Goal: Task Accomplishment & Management: Use online tool/utility

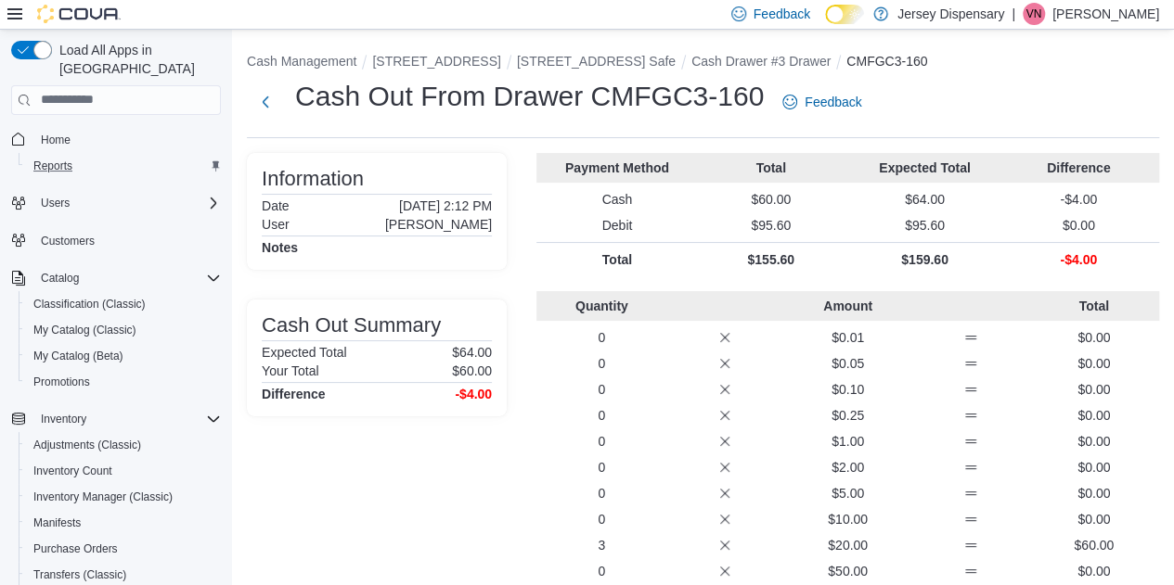
click at [85, 155] on div "Reports" at bounding box center [123, 166] width 195 height 22
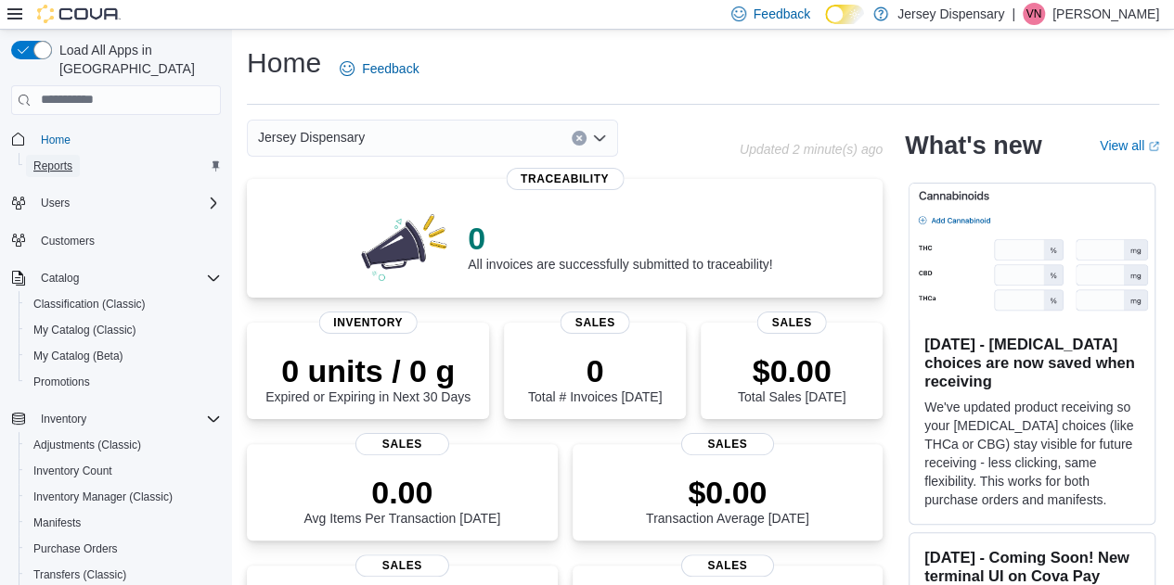
click at [60, 159] on span "Reports" at bounding box center [52, 166] width 39 height 15
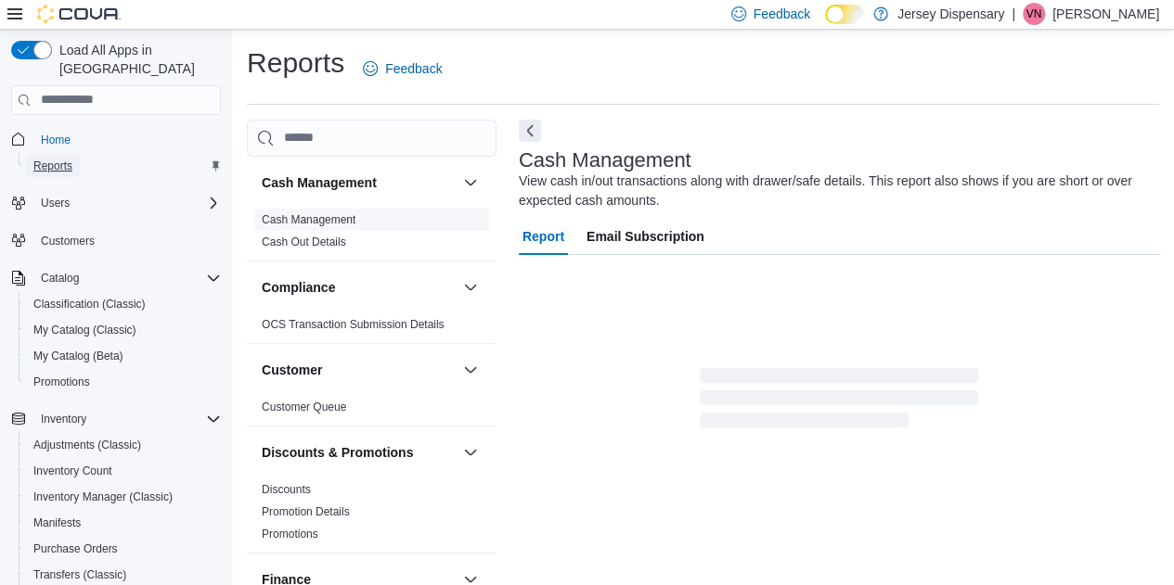
scroll to position [24, 0]
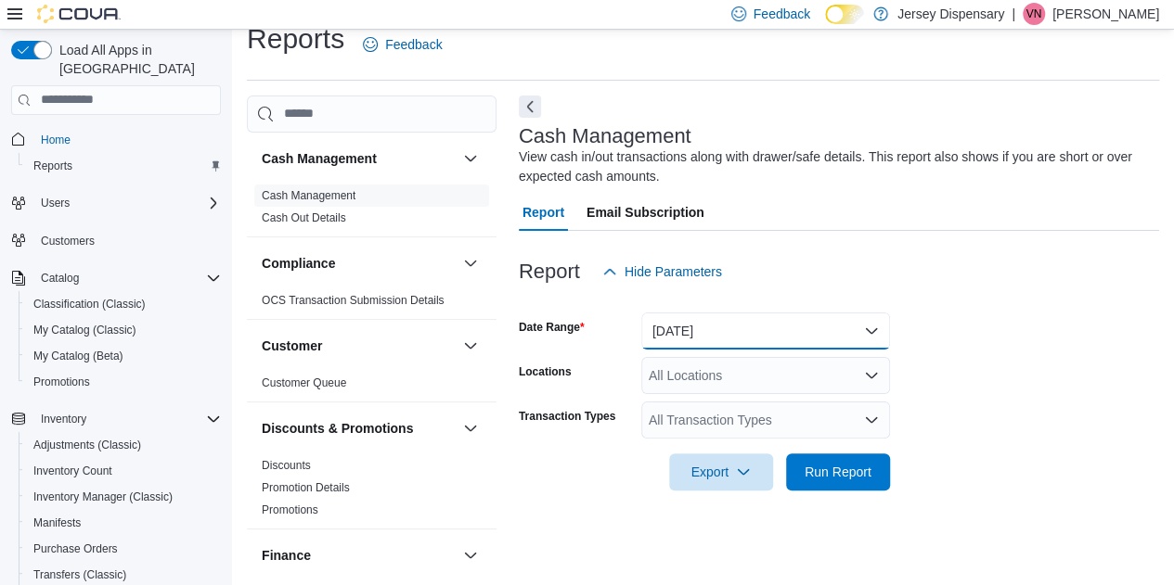
click at [870, 325] on button "Today" at bounding box center [765, 331] width 249 height 37
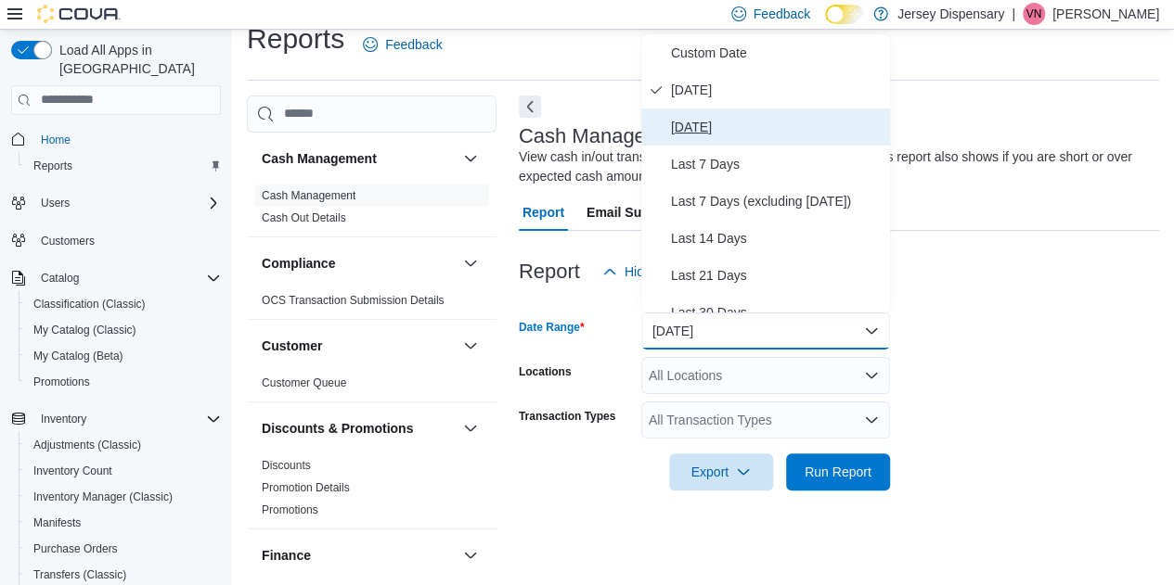
click at [727, 122] on span "Yesterday" at bounding box center [777, 127] width 212 height 22
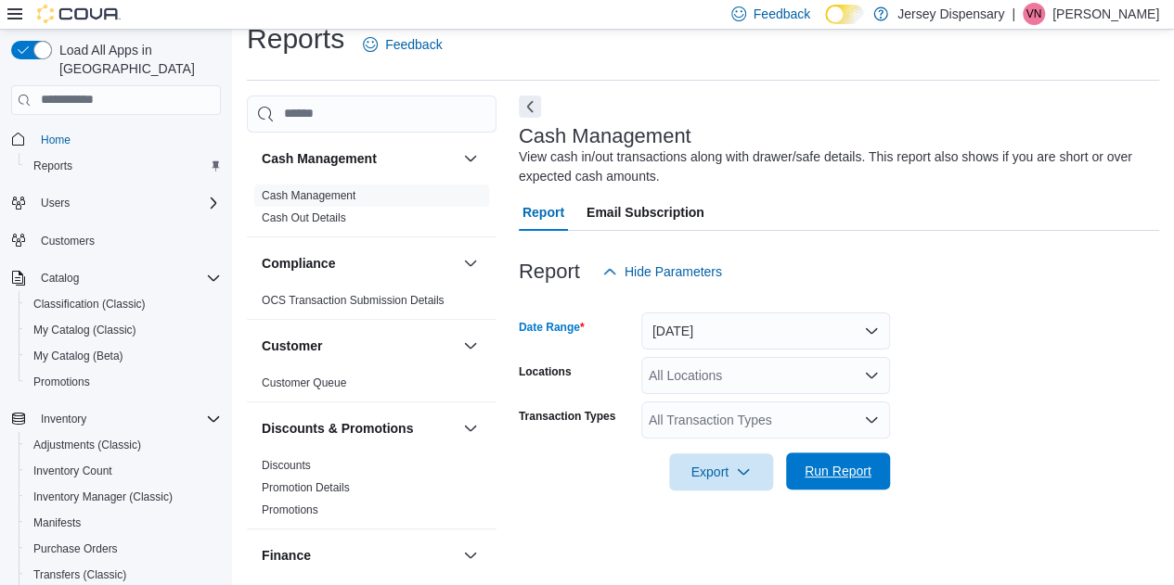
click at [848, 473] on span "Run Report" at bounding box center [837, 471] width 67 height 19
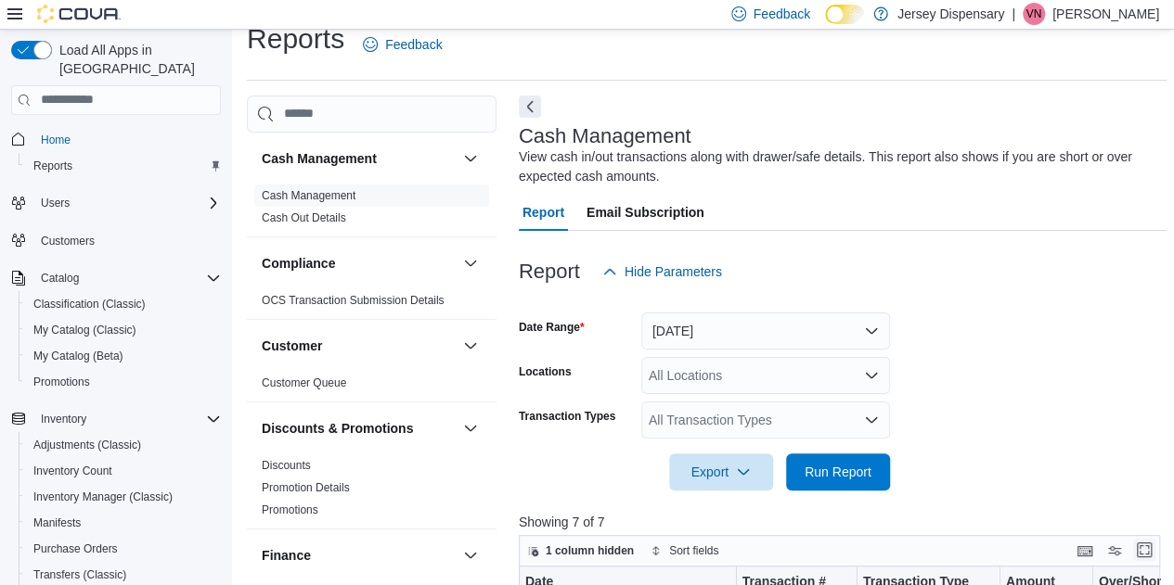
click at [1149, 547] on button "Enter fullscreen" at bounding box center [1144, 550] width 22 height 22
